Goal: Transaction & Acquisition: Purchase product/service

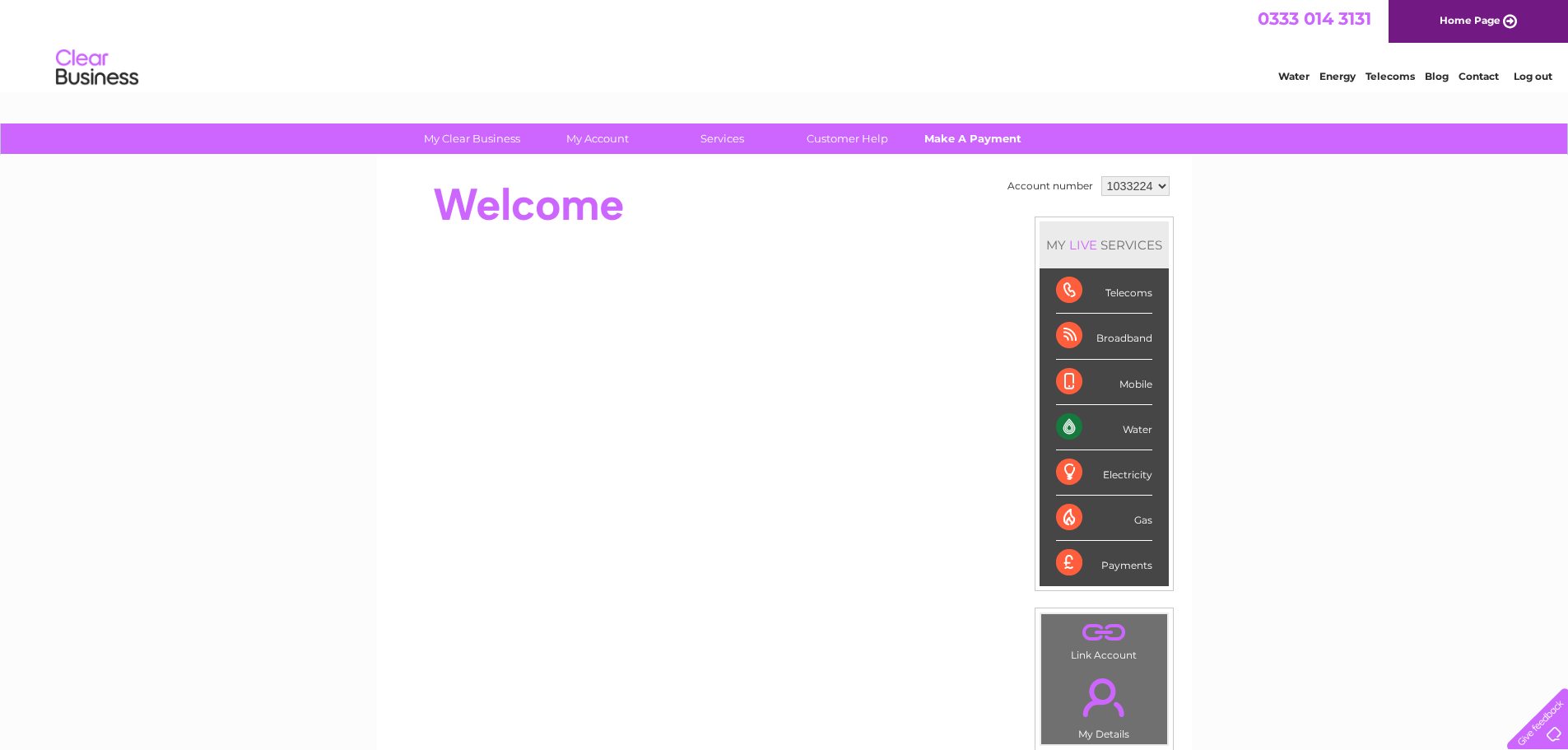
click at [962, 140] on link "Make A Payment" at bounding box center [973, 139] width 136 height 30
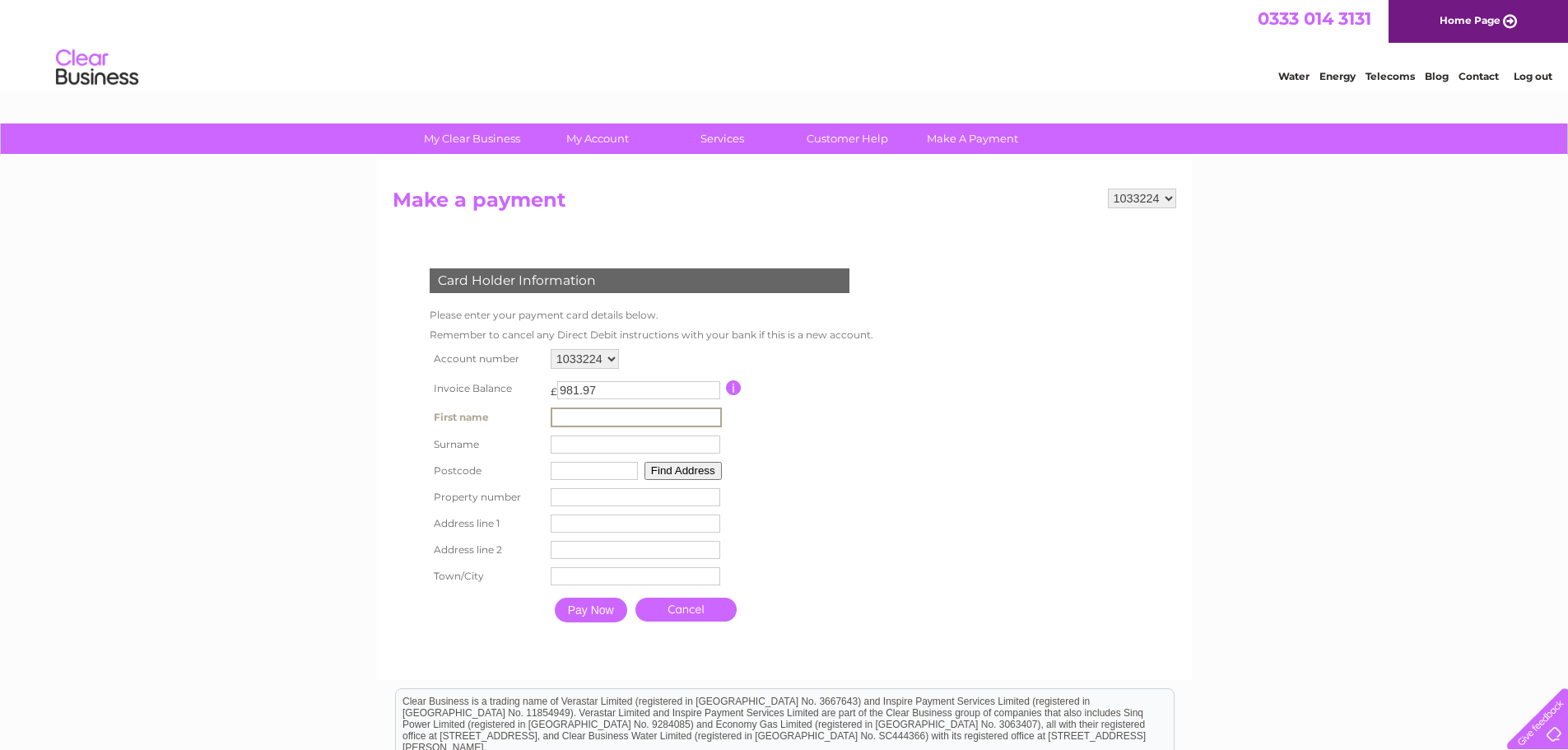
click at [638, 418] on input "text" at bounding box center [636, 417] width 171 height 20
type input "Trisha"
click at [627, 433] on td "Surname" at bounding box center [637, 443] width 180 height 26
click at [627, 442] on input "text" at bounding box center [634, 443] width 170 height 18
click at [629, 446] on input "text" at bounding box center [636, 443] width 171 height 20
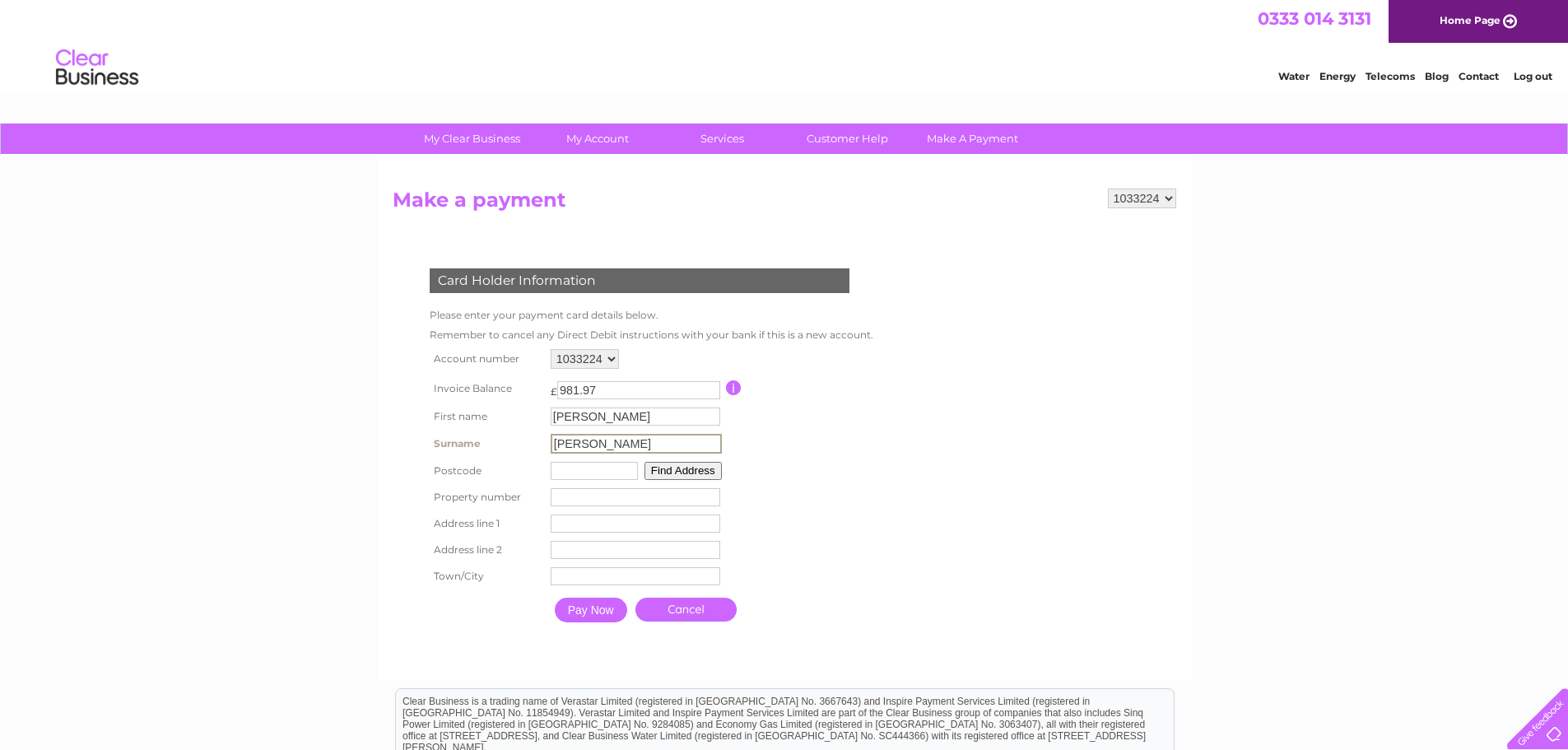
type input "Miller"
click at [612, 472] on input "text" at bounding box center [594, 471] width 87 height 18
type input "EH331RY"
click at [599, 495] on input "number" at bounding box center [634, 496] width 170 height 18
type input "1"
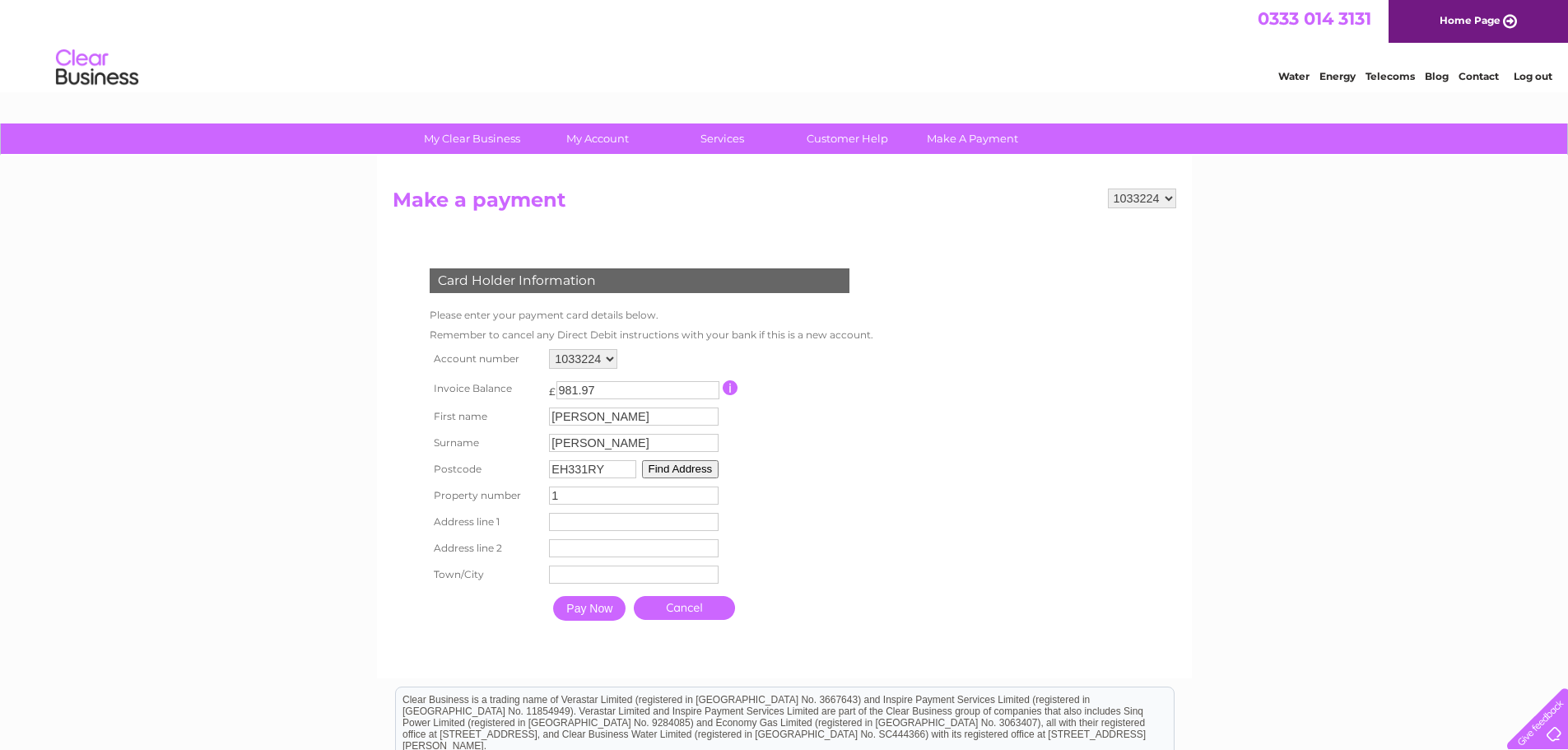
click at [571, 525] on input "text" at bounding box center [634, 522] width 170 height 18
type input "Unit 1"
drag, startPoint x: 620, startPoint y: 473, endPoint x: 518, endPoint y: 489, distance: 103.2
click at [519, 489] on tbody "Account number 1033224 Invoice Balance £ 981.97 Trisha" at bounding box center [648, 487] width 445 height 284
type input "EH49 6RP"
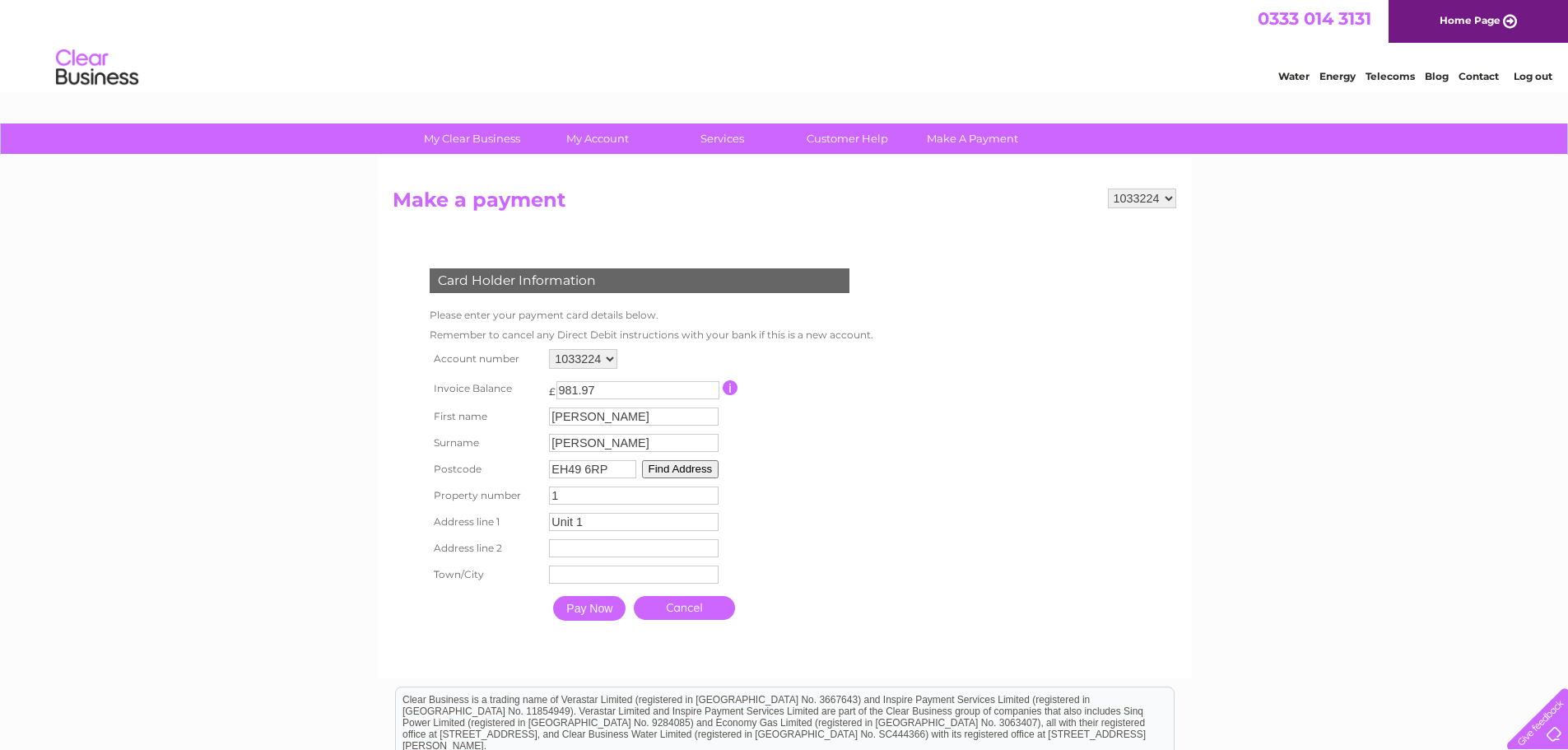
click at [669, 469] on button "Find Address" at bounding box center [681, 469] width 77 height 18
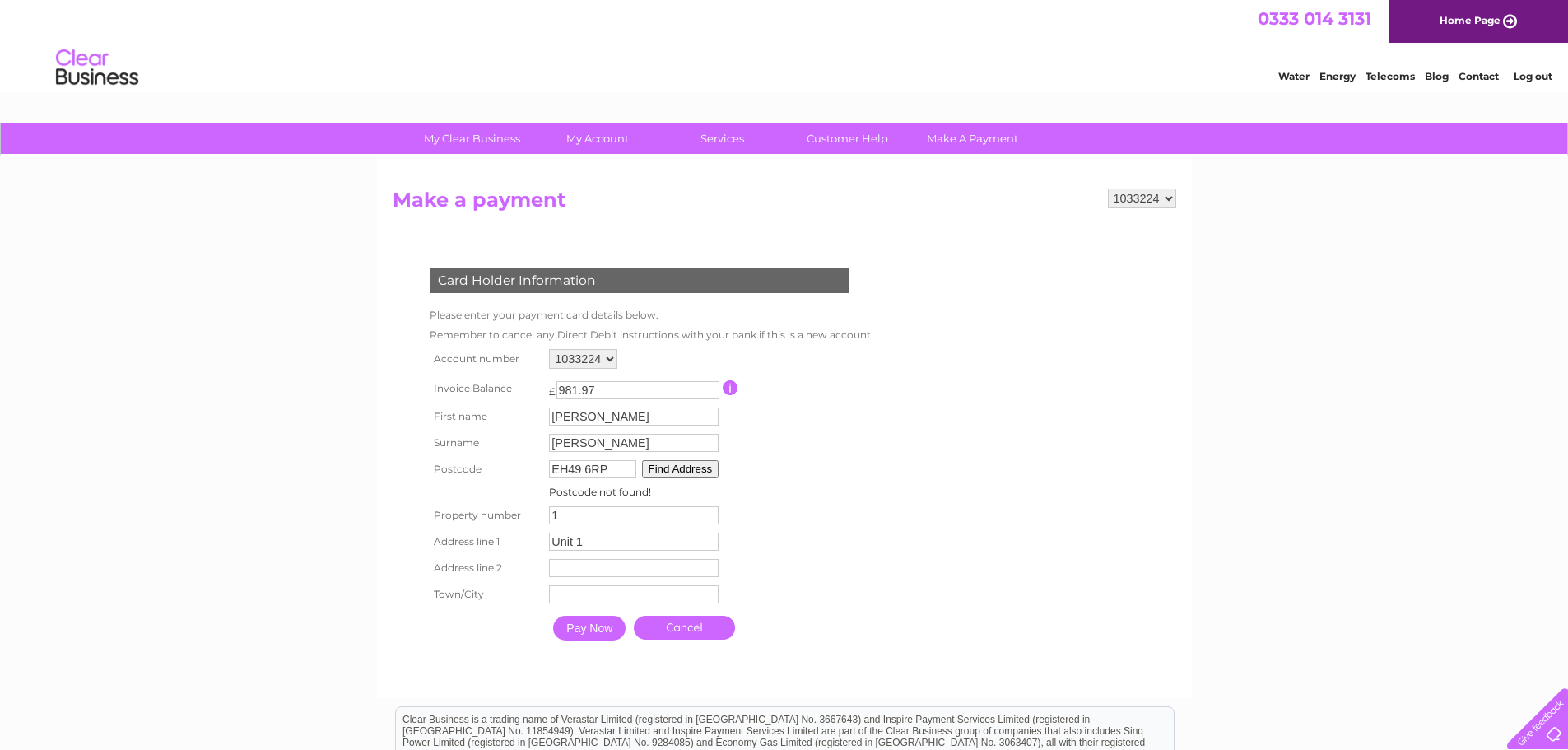
click at [605, 515] on input "1" at bounding box center [634, 516] width 170 height 18
type input "11"
drag, startPoint x: 588, startPoint y: 543, endPoint x: 502, endPoint y: 556, distance: 87.0
click at [502, 556] on tbody "Account number 1033224 Invoice Balance £ 981.97 Trisha" at bounding box center [650, 497] width 449 height 305
type input "11 Kettilston Crescent"
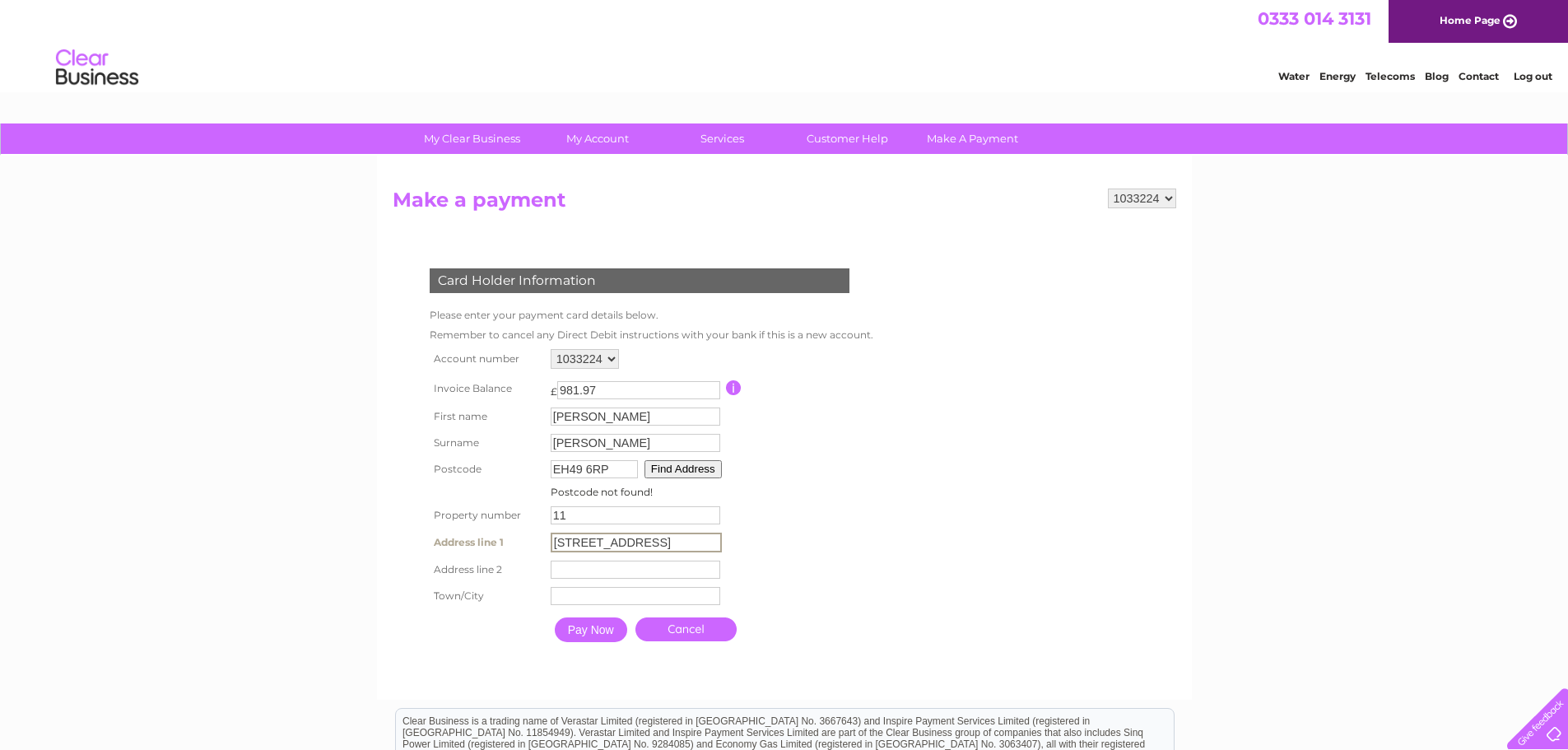
click at [645, 569] on input "text" at bounding box center [635, 569] width 170 height 18
click at [641, 590] on input "text" at bounding box center [636, 595] width 171 height 20
type input "Linlithgow"
click at [596, 628] on input "Pay Now" at bounding box center [591, 629] width 72 height 24
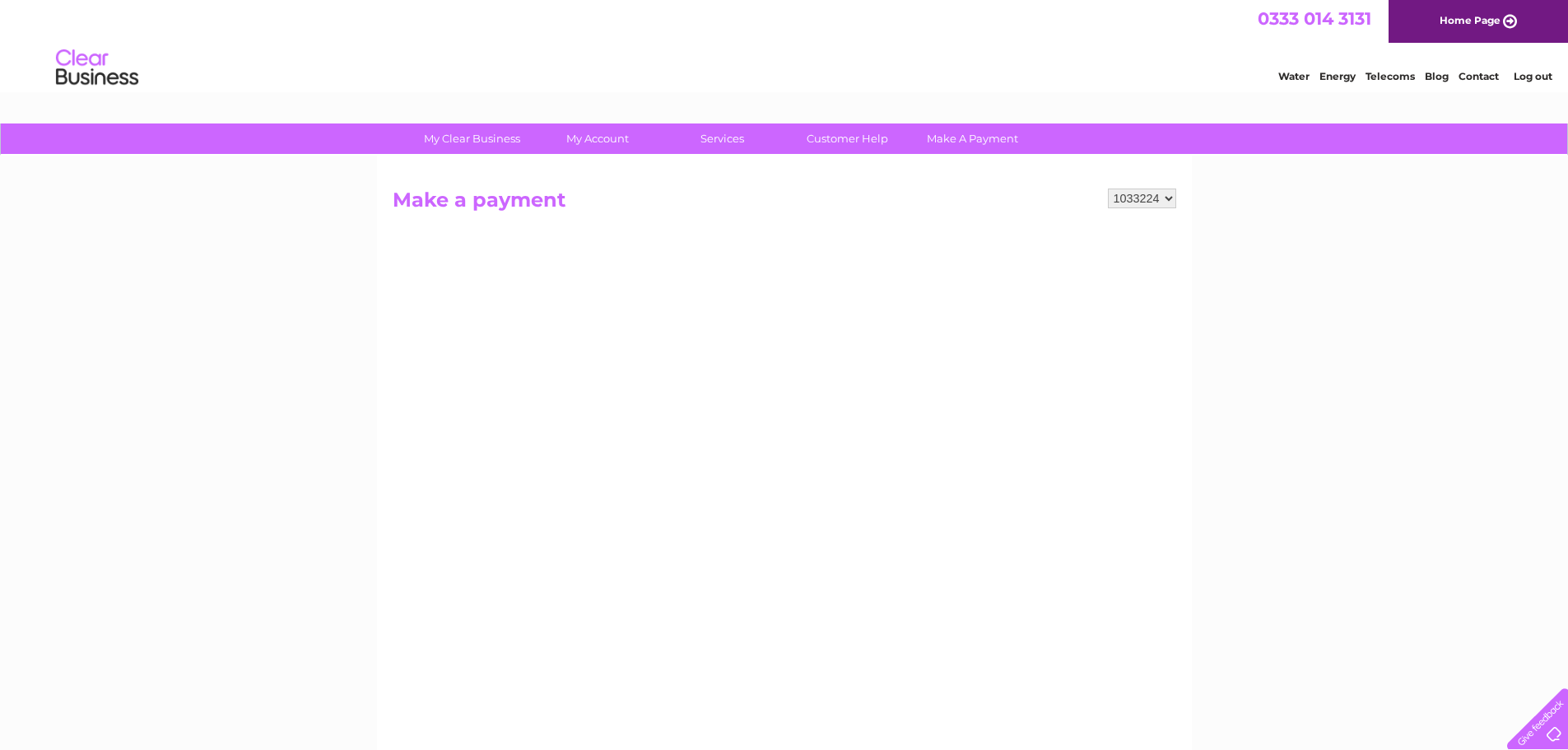
click at [1163, 198] on select "1033224" at bounding box center [1142, 198] width 68 height 20
click at [1108, 188] on select "1033224" at bounding box center [1142, 198] width 68 height 20
